Goal: Information Seeking & Learning: Find specific fact

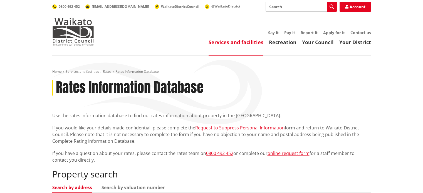
scroll to position [157, 0]
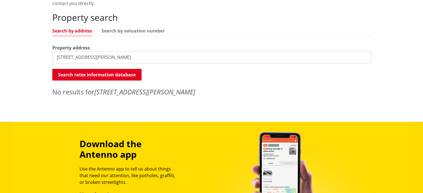
click at [90, 58] on input "[STREET_ADDRESS][PERSON_NAME]" at bounding box center [211, 57] width 319 height 12
drag, startPoint x: 89, startPoint y: 57, endPoint x: 63, endPoint y: 57, distance: 25.6
click at [63, 57] on input "[STREET_ADDRESS][PERSON_NAME]" at bounding box center [211, 57] width 319 height 12
click at [67, 58] on input "[STREET_ADDRESS][PERSON_NAME]" at bounding box center [211, 57] width 319 height 12
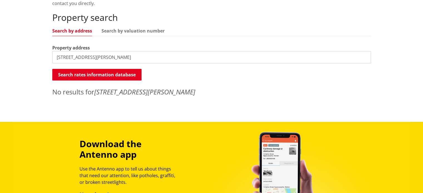
drag, startPoint x: 94, startPoint y: 59, endPoint x: 27, endPoint y: 58, distance: 67.5
click at [27, 58] on div "Home Services and facilities Rates Rates Information Database Rates Information…" at bounding box center [211, 10] width 423 height 223
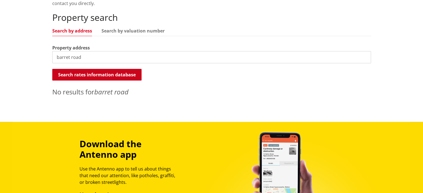
click at [93, 74] on button "Search rates information database" at bounding box center [96, 75] width 89 height 12
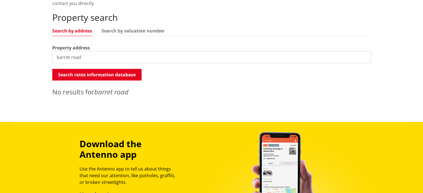
click at [75, 55] on input "barret road" at bounding box center [211, 57] width 319 height 12
drag, startPoint x: 94, startPoint y: 54, endPoint x: 12, endPoint y: 56, distance: 82.0
click at [12, 56] on div "Home Services and facilities Rates Rates Information Database Rates Information…" at bounding box center [211, 10] width 423 height 223
type input "[STREET_ADDRESS][PERSON_NAME]"
